Goal: Navigation & Orientation: Find specific page/section

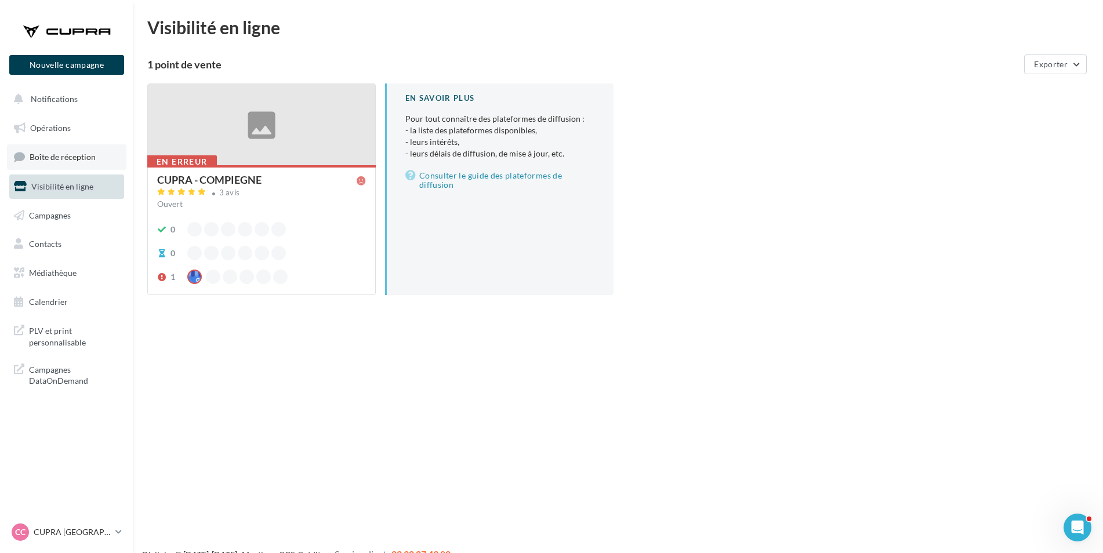
click at [50, 157] on span "Boîte de réception" at bounding box center [63, 157] width 66 height 10
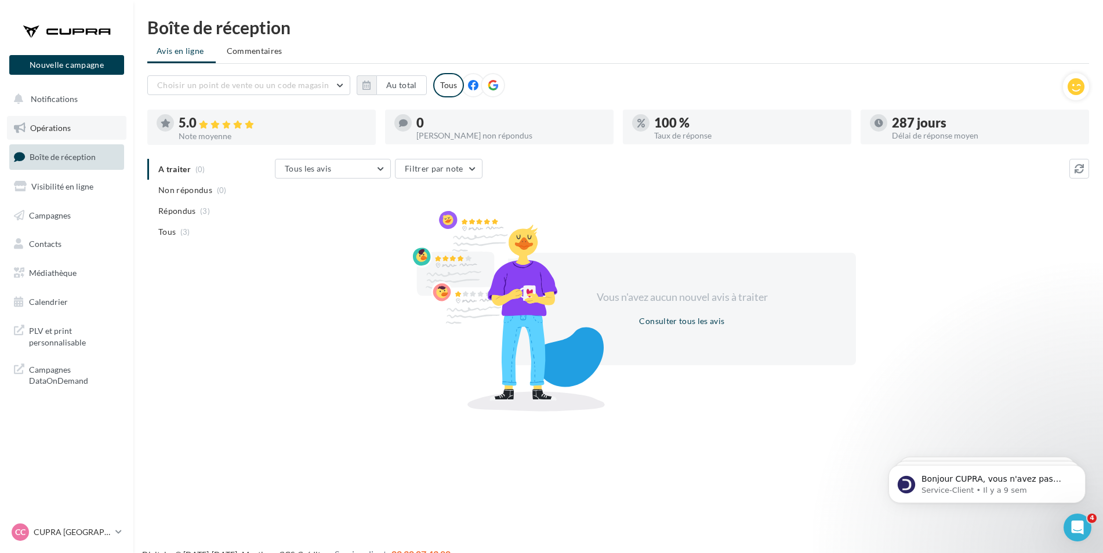
click at [65, 139] on link "Opérations" at bounding box center [66, 128] width 119 height 24
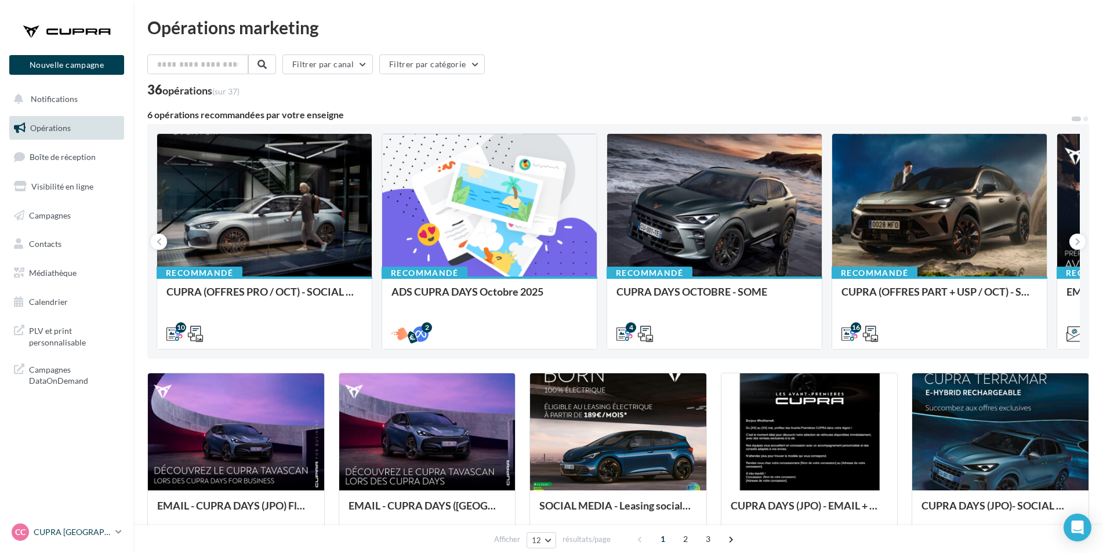
click at [118, 536] on icon at bounding box center [118, 532] width 6 height 10
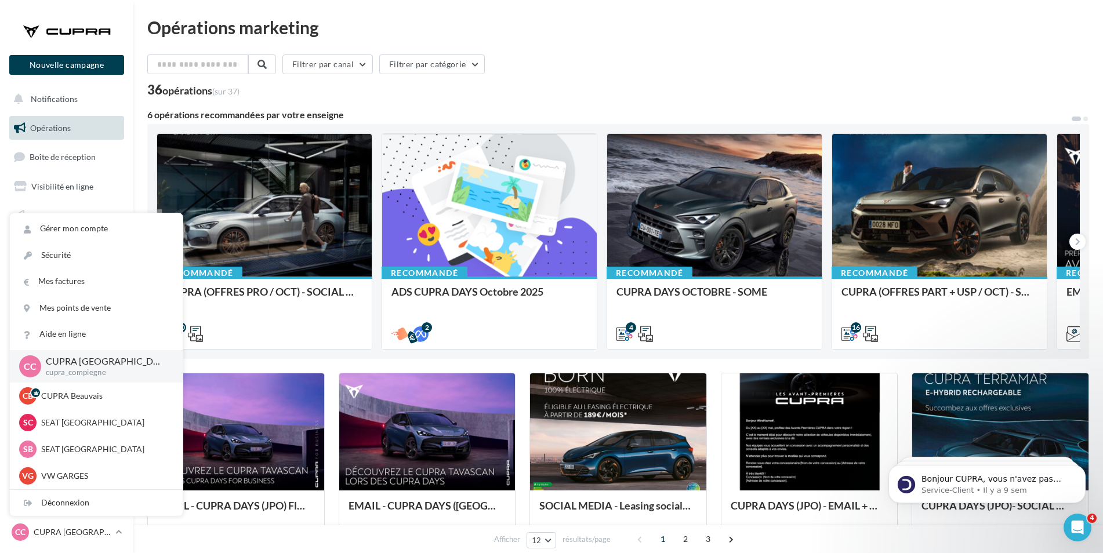
click at [575, 50] on div "Opérations marketing Filtrer par canal Filtrer par catégorie 36 opérations (sur…" at bounding box center [618, 515] width 942 height 992
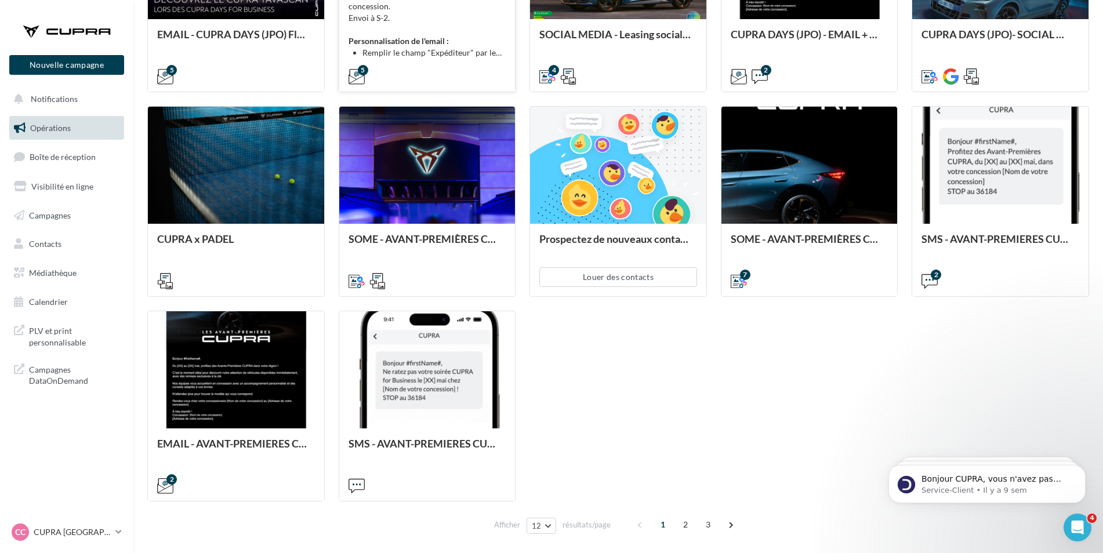
scroll to position [516, 0]
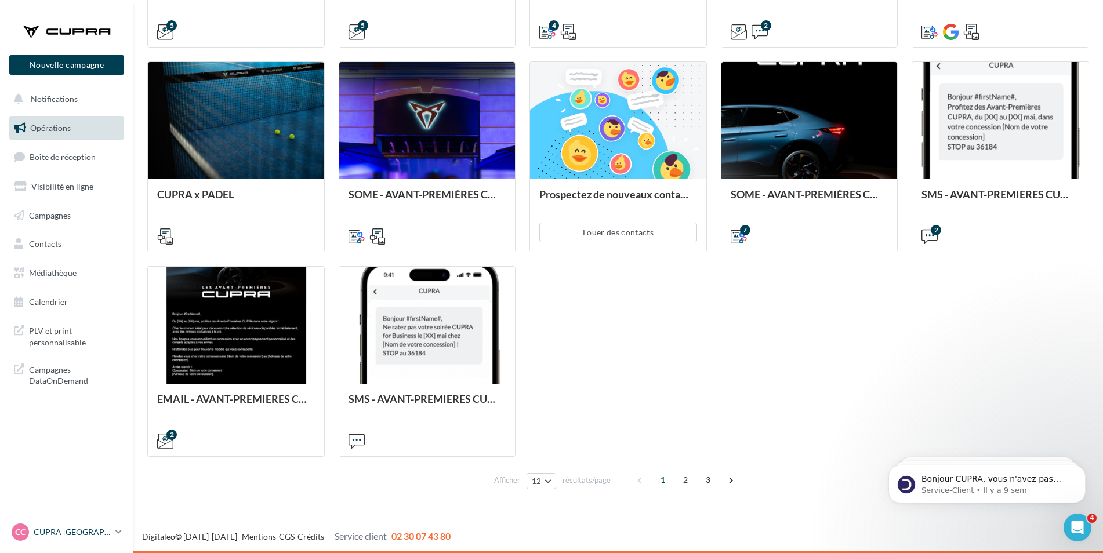
click at [108, 536] on p "CUPRA [GEOGRAPHIC_DATA]" at bounding box center [72, 533] width 77 height 12
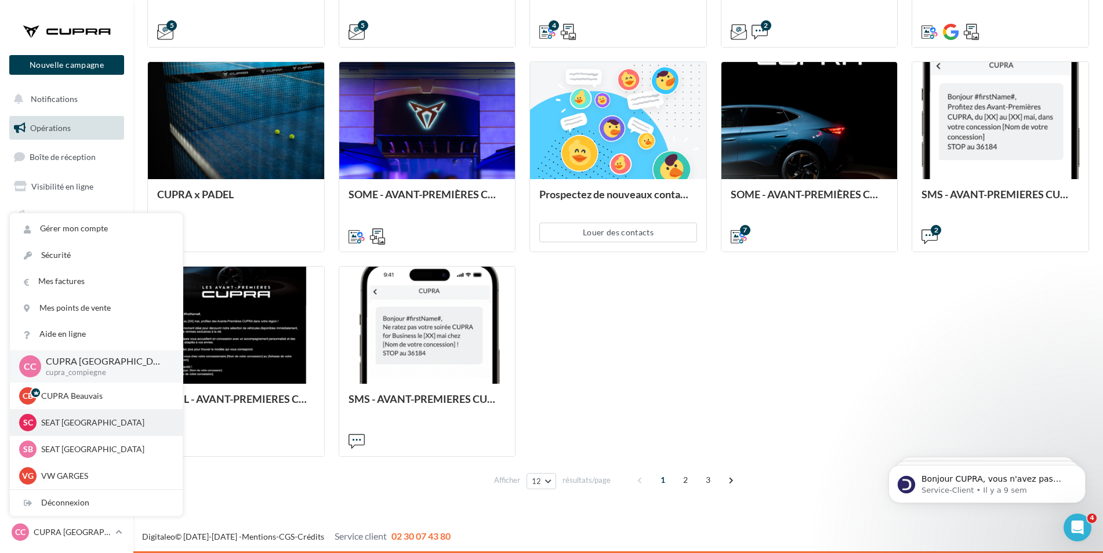
click at [94, 434] on div "SC SEAT Compiègne SEAT-TILLE" at bounding box center [96, 422] width 173 height 27
click at [89, 429] on p "SEAT Compiègne" at bounding box center [105, 423] width 128 height 12
